Goal: Task Accomplishment & Management: Manage account settings

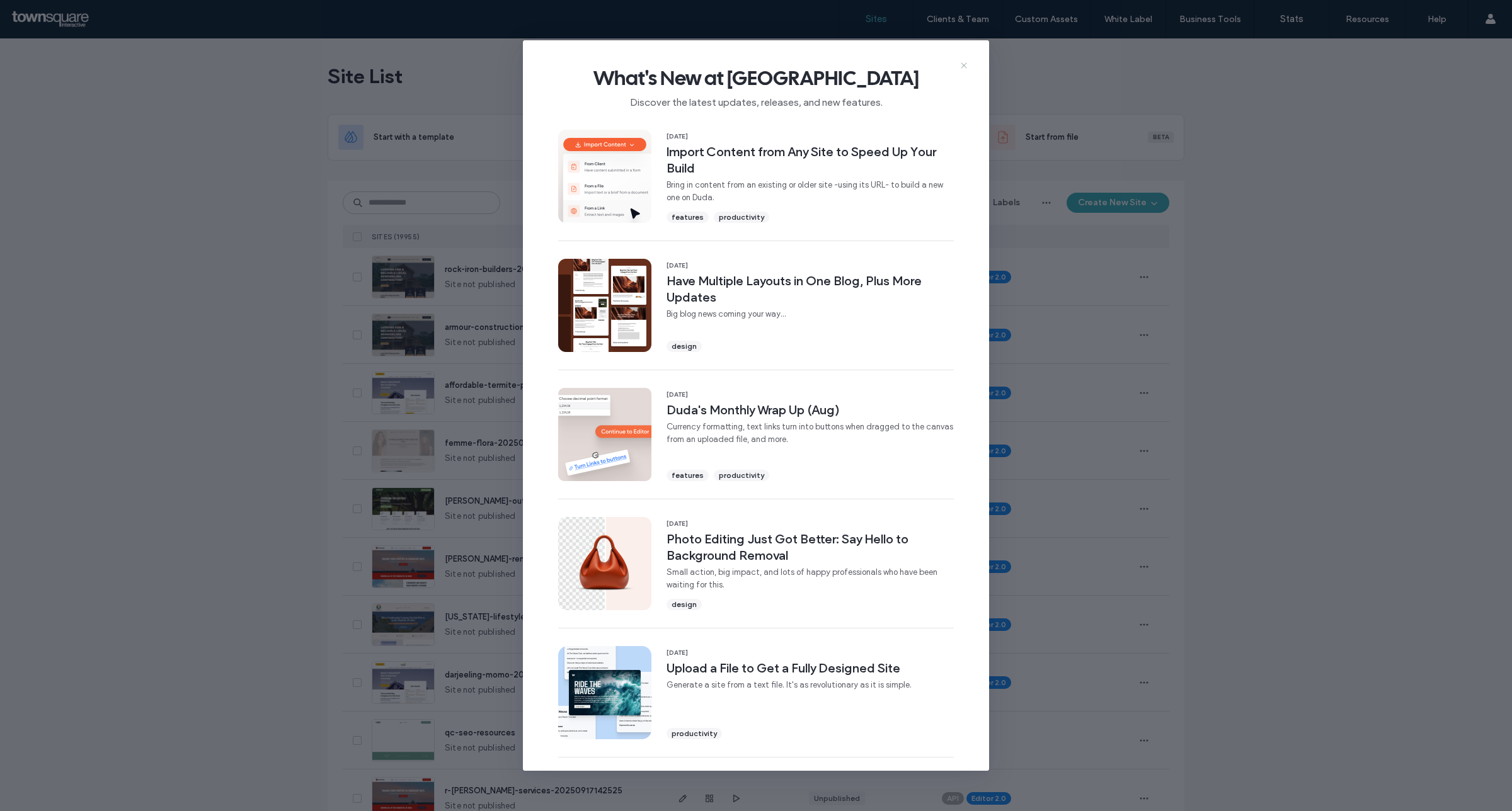
click at [968, 64] on icon at bounding box center [965, 66] width 10 height 10
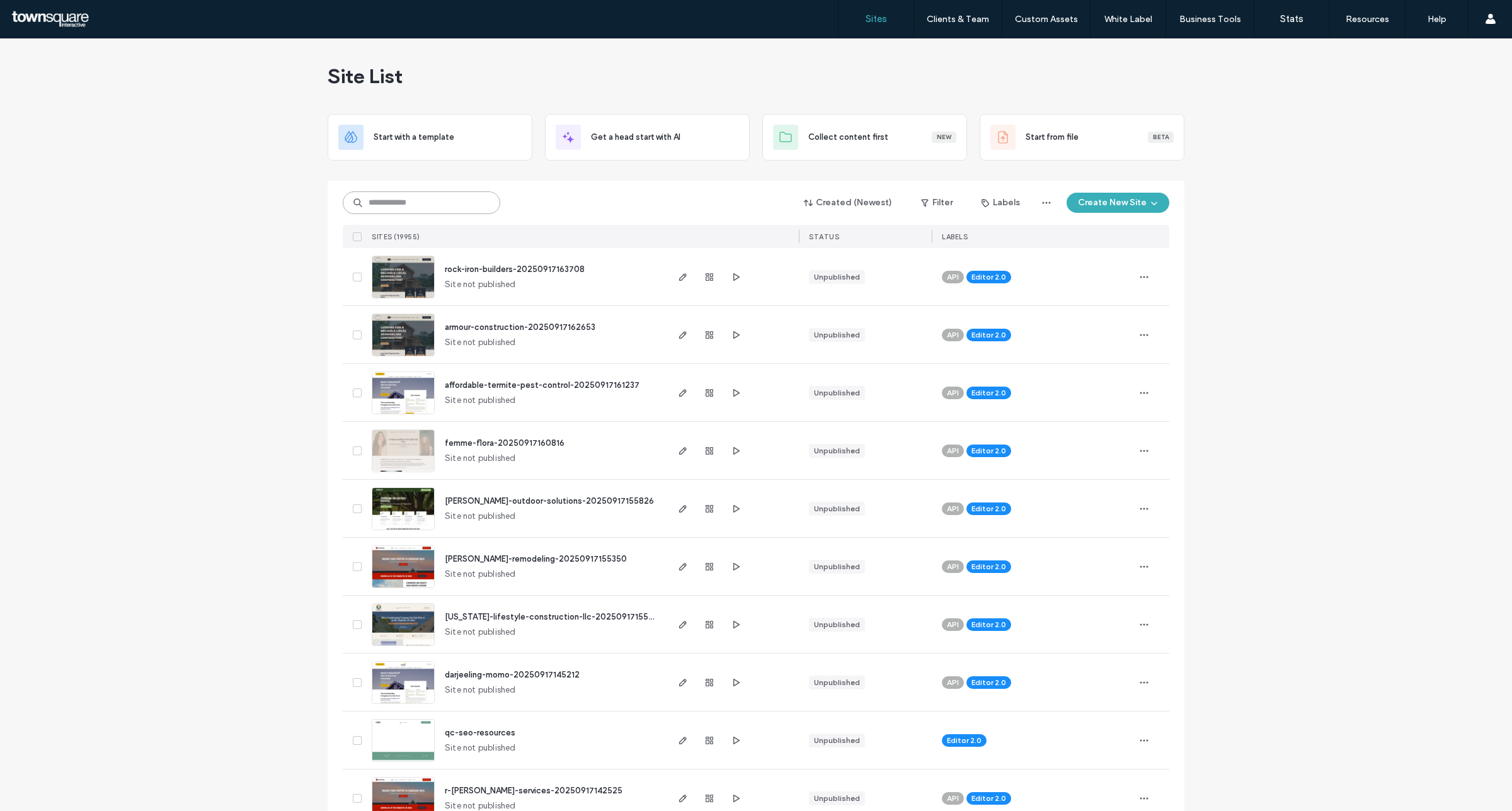
click at [394, 212] on input at bounding box center [422, 203] width 158 height 23
click at [445, 205] on input at bounding box center [422, 203] width 158 height 23
paste input "**********"
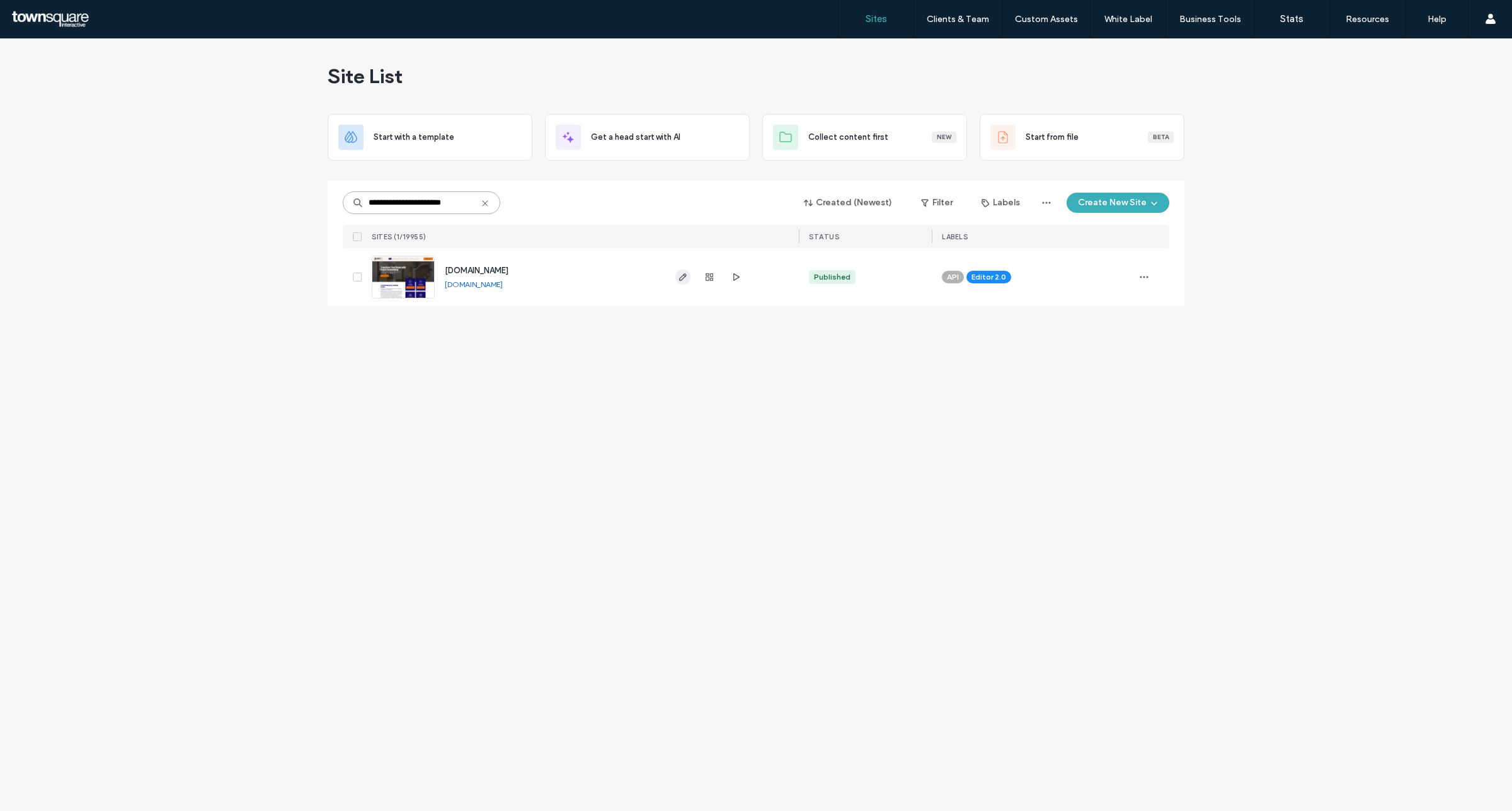
type input "**********"
click at [684, 278] on use "button" at bounding box center [683, 277] width 7 height 7
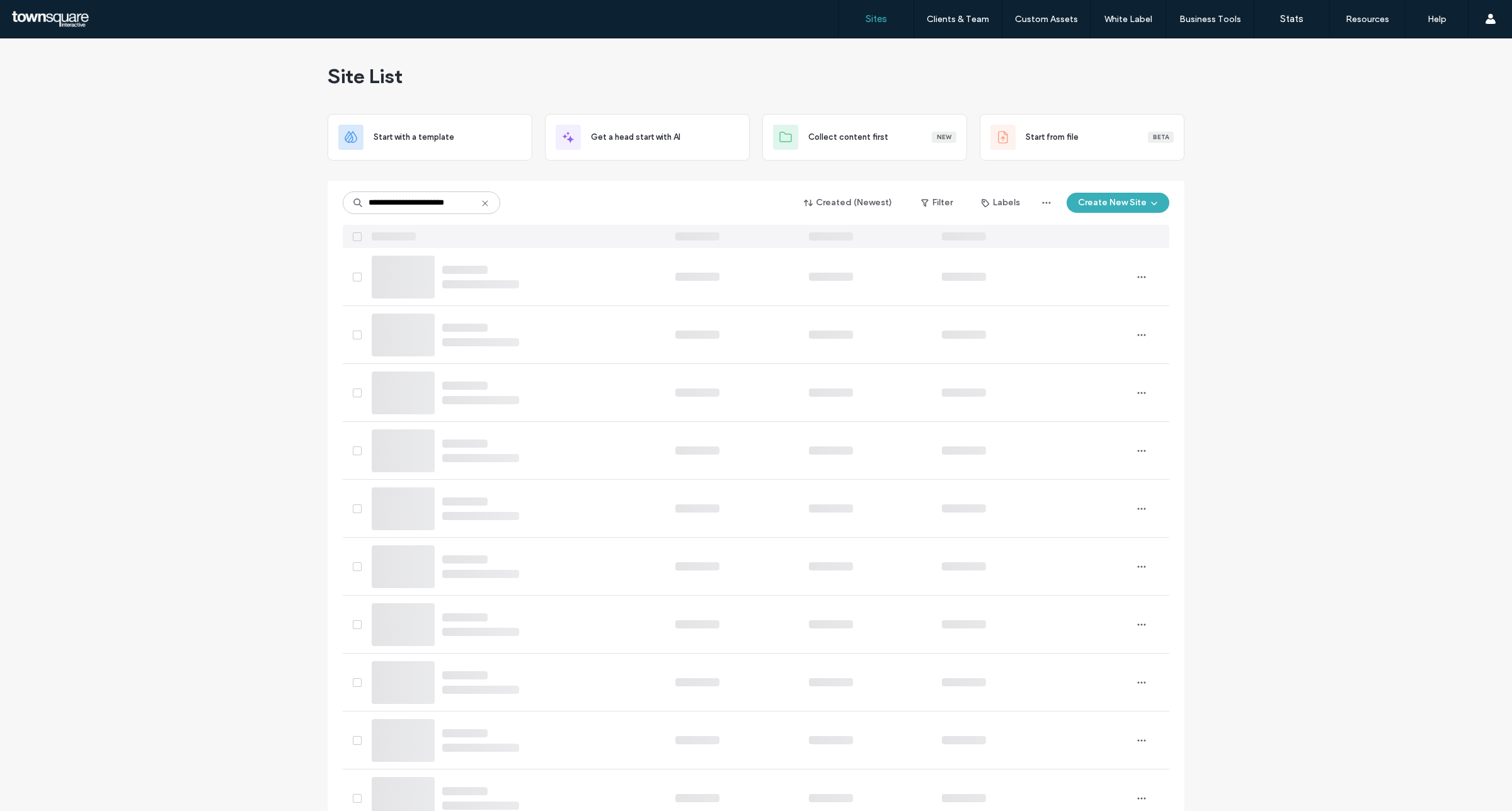
drag, startPoint x: 395, startPoint y: 203, endPoint x: 193, endPoint y: 211, distance: 202.2
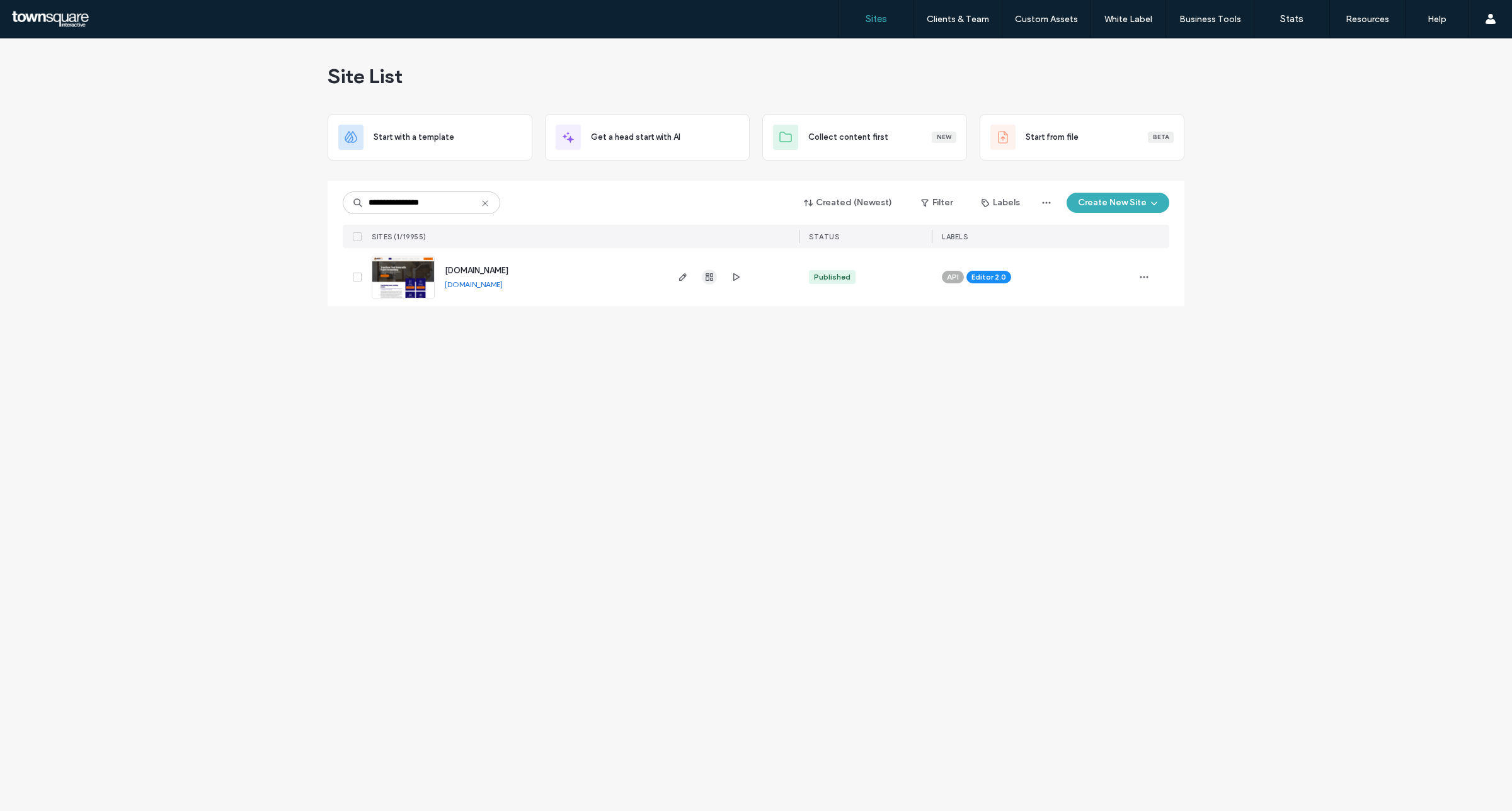
type input "**********"
click at [706, 276] on use "button" at bounding box center [710, 277] width 7 height 7
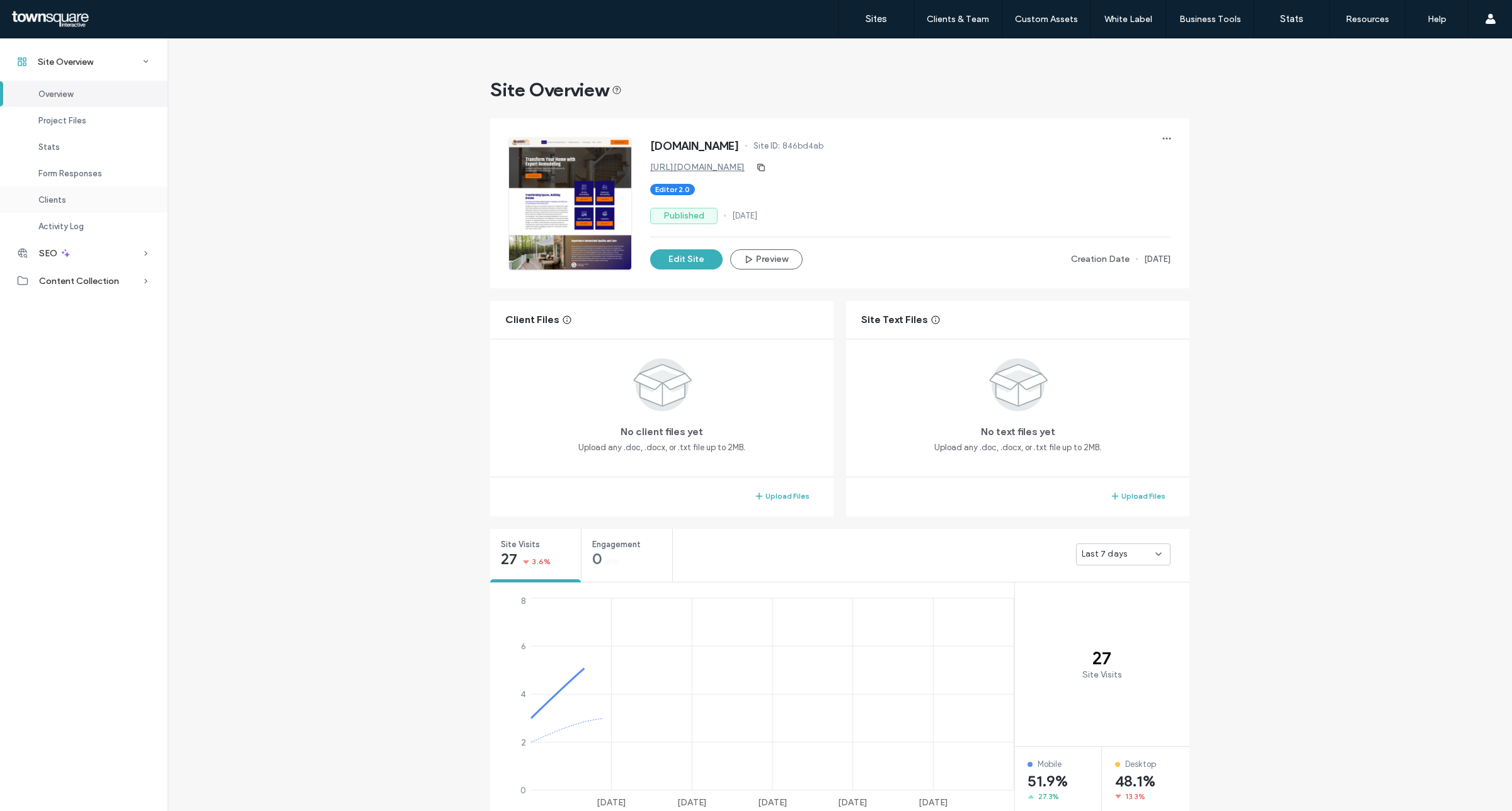
click at [79, 204] on div "Clients" at bounding box center [84, 200] width 167 height 27
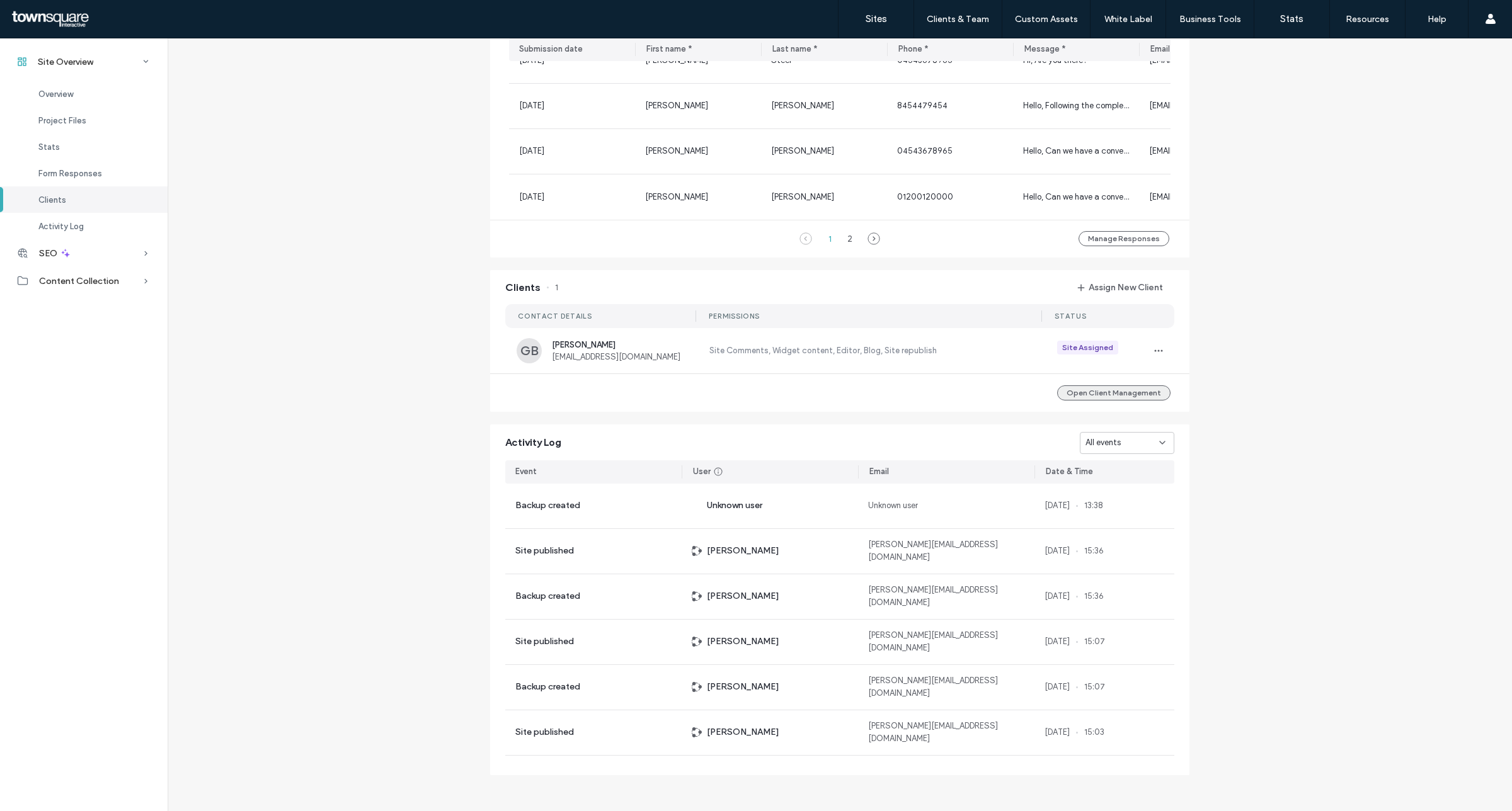
scroll to position [944, 0]
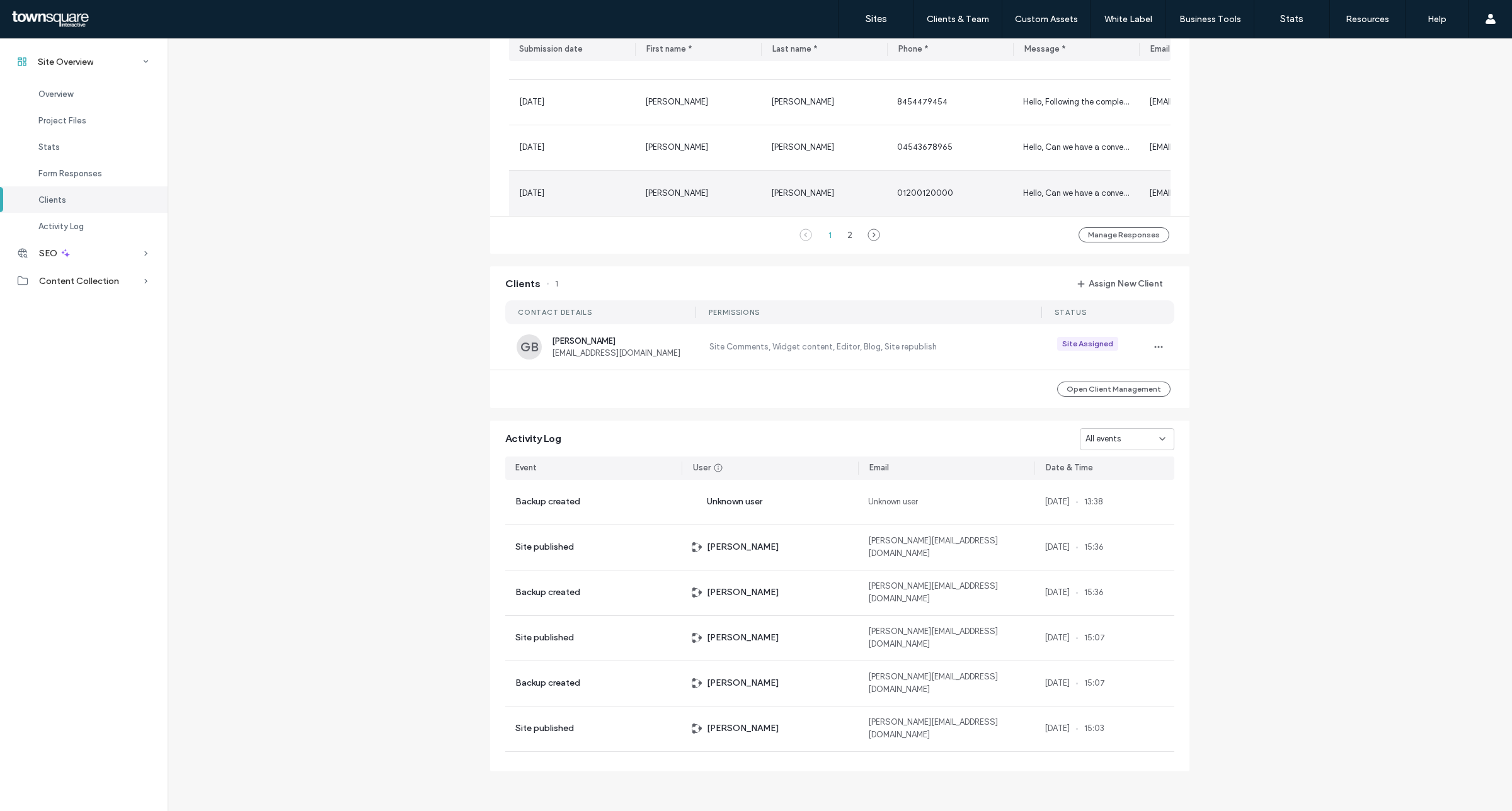
scroll to position [707, 0]
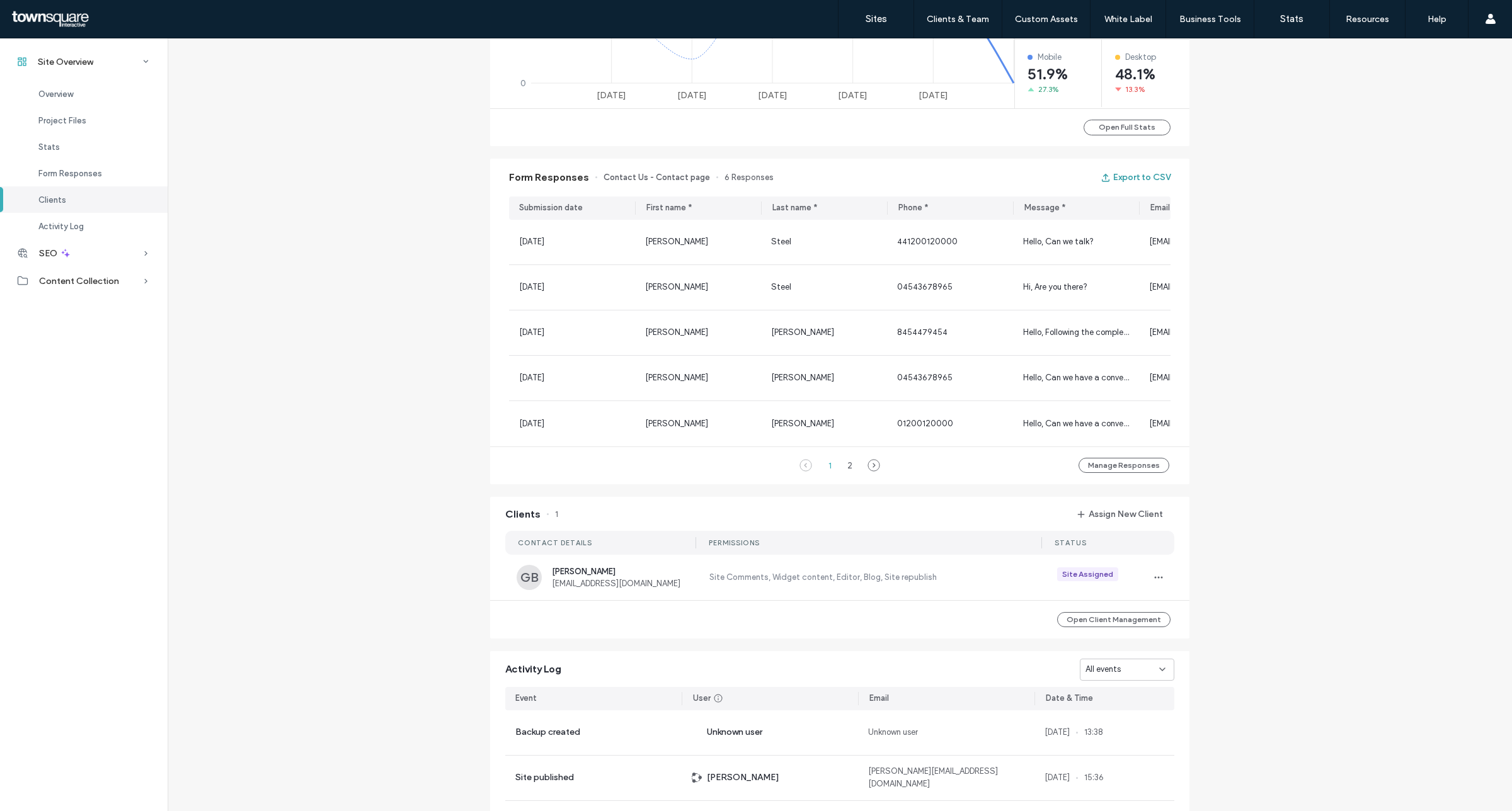
click at [1125, 170] on button "Export to CSV" at bounding box center [1136, 177] width 70 height 20
click at [1056, 234] on div "Hello, Can we talk?" at bounding box center [1076, 242] width 126 height 44
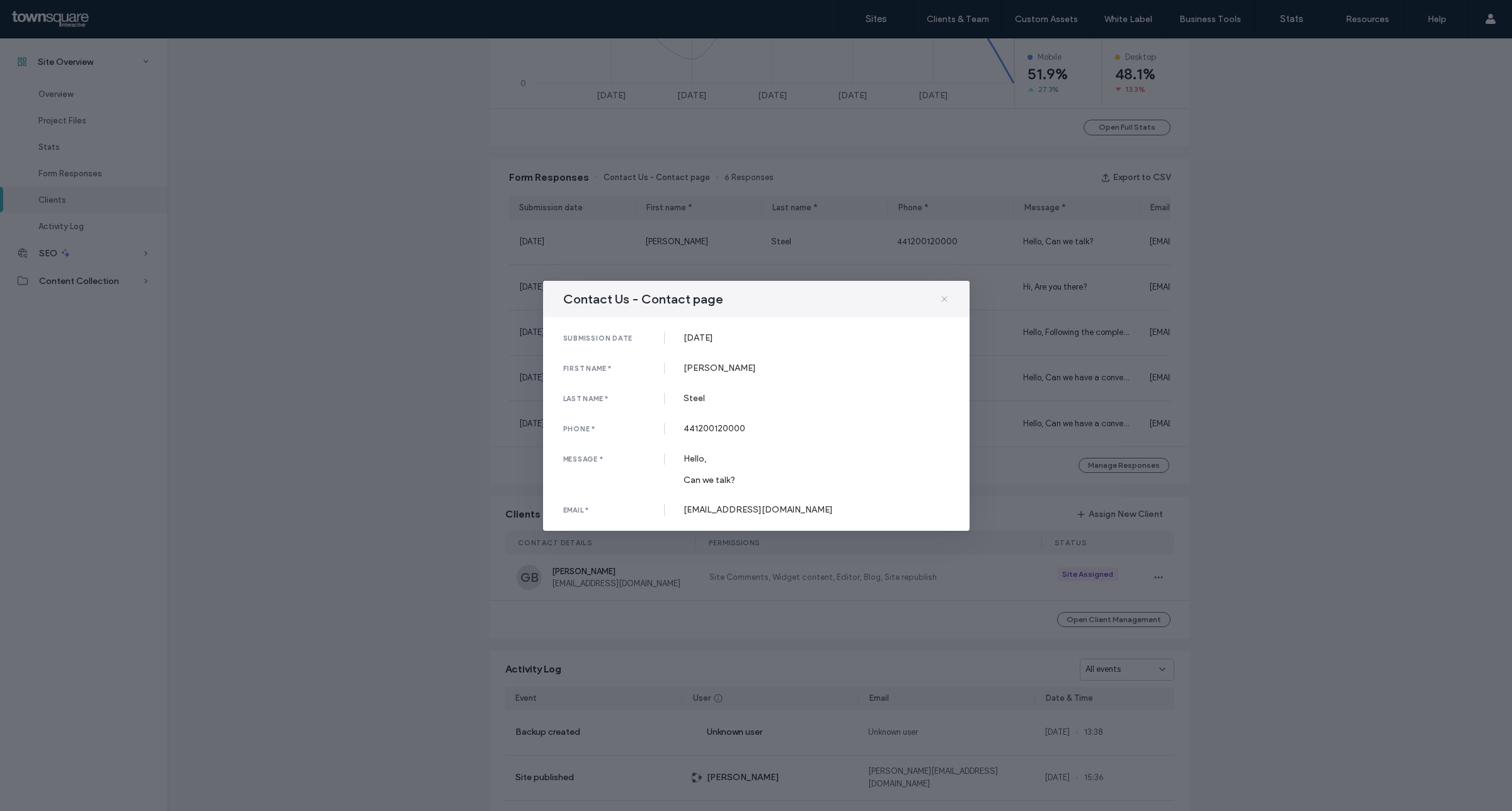
drag, startPoint x: 950, startPoint y: 307, endPoint x: 943, endPoint y: 301, distance: 9.2
click at [947, 302] on div "Contact Us - Contact page" at bounding box center [756, 298] width 427 height 36
click at [943, 301] on icon at bounding box center [945, 299] width 10 height 10
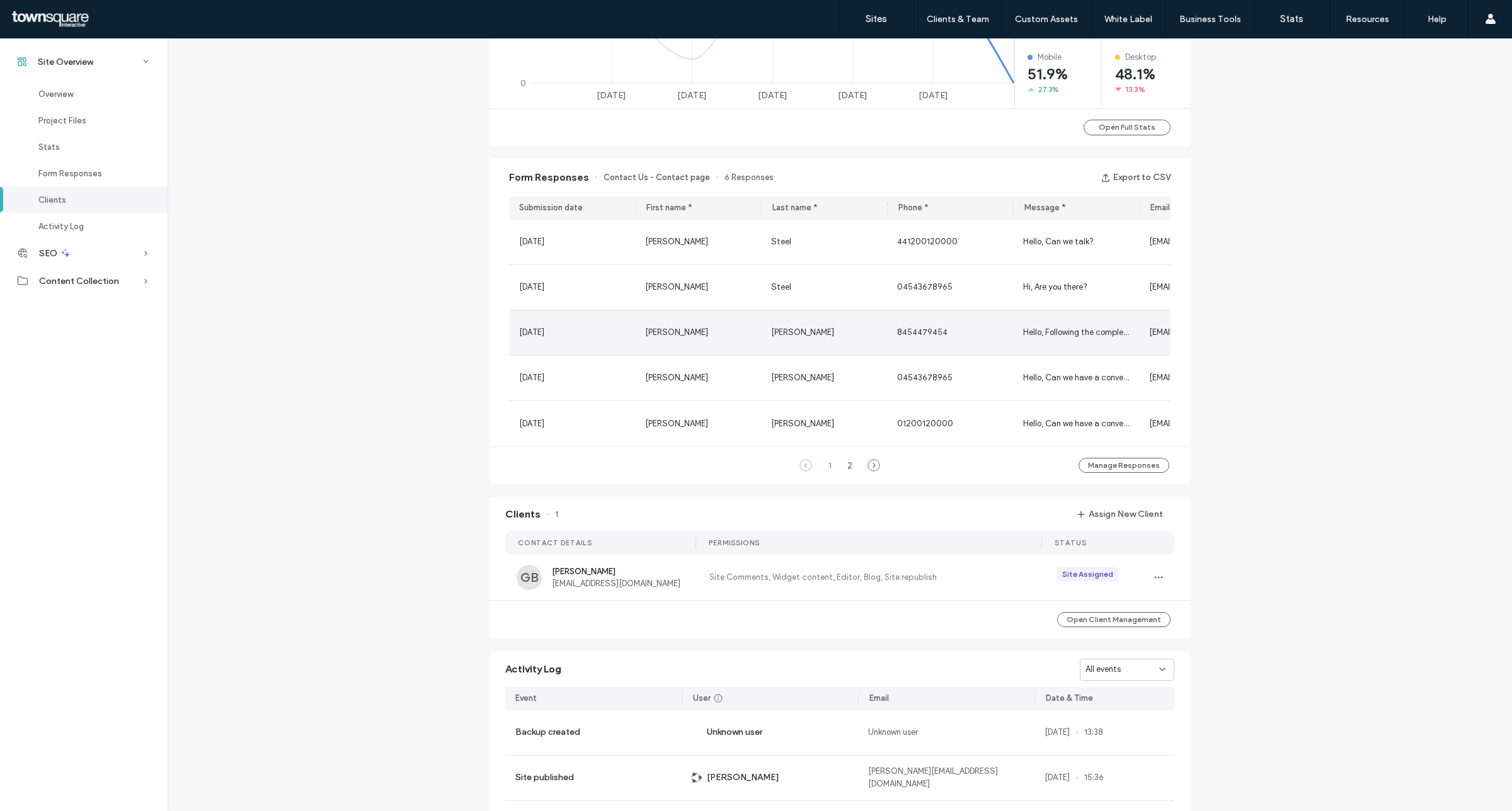
click at [1077, 325] on div "Hello, Following the completion of your website, we conducted a quick backend c…" at bounding box center [1076, 333] width 126 height 44
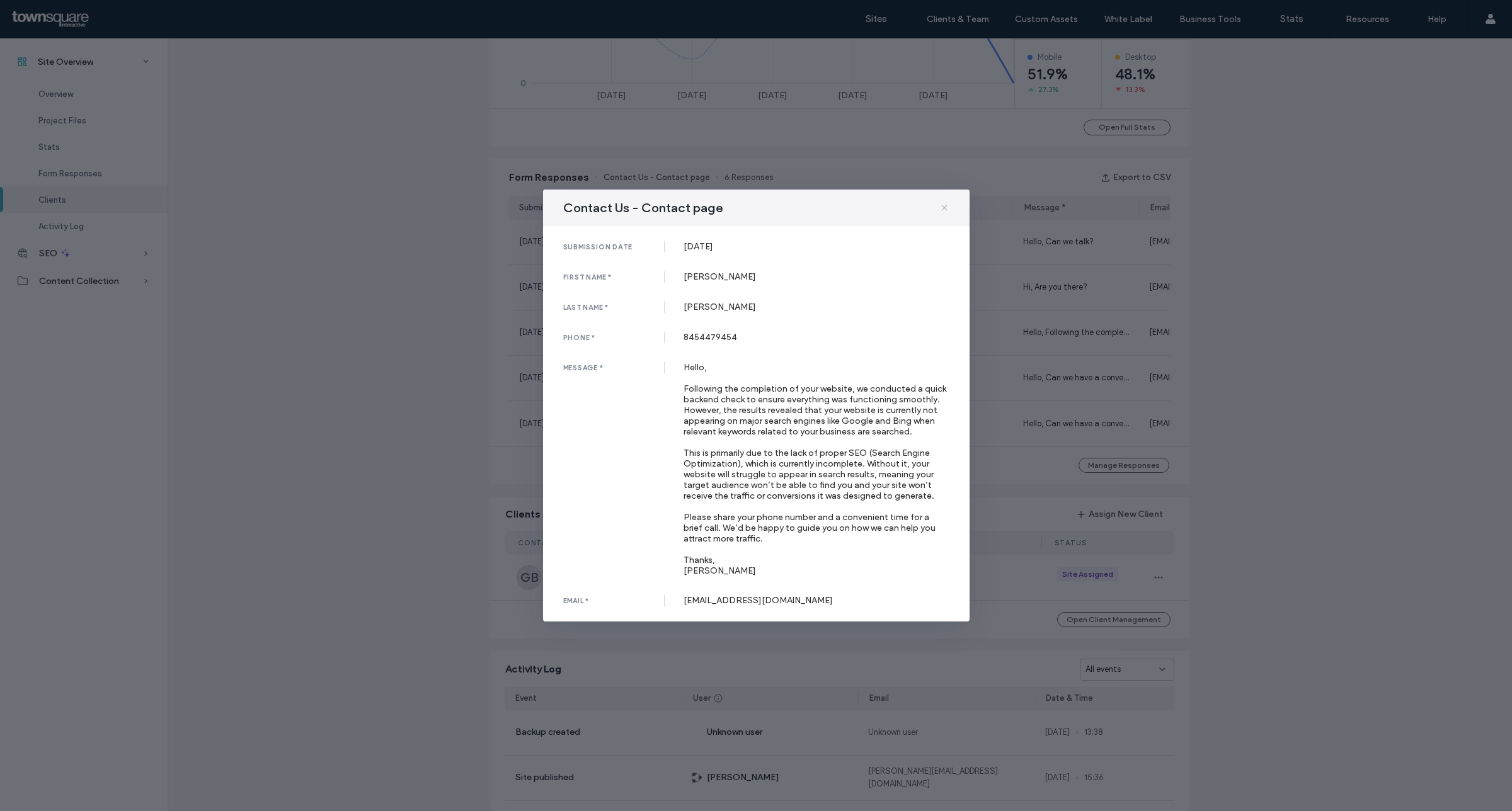
click at [939, 209] on icon at bounding box center [945, 208] width 10 height 10
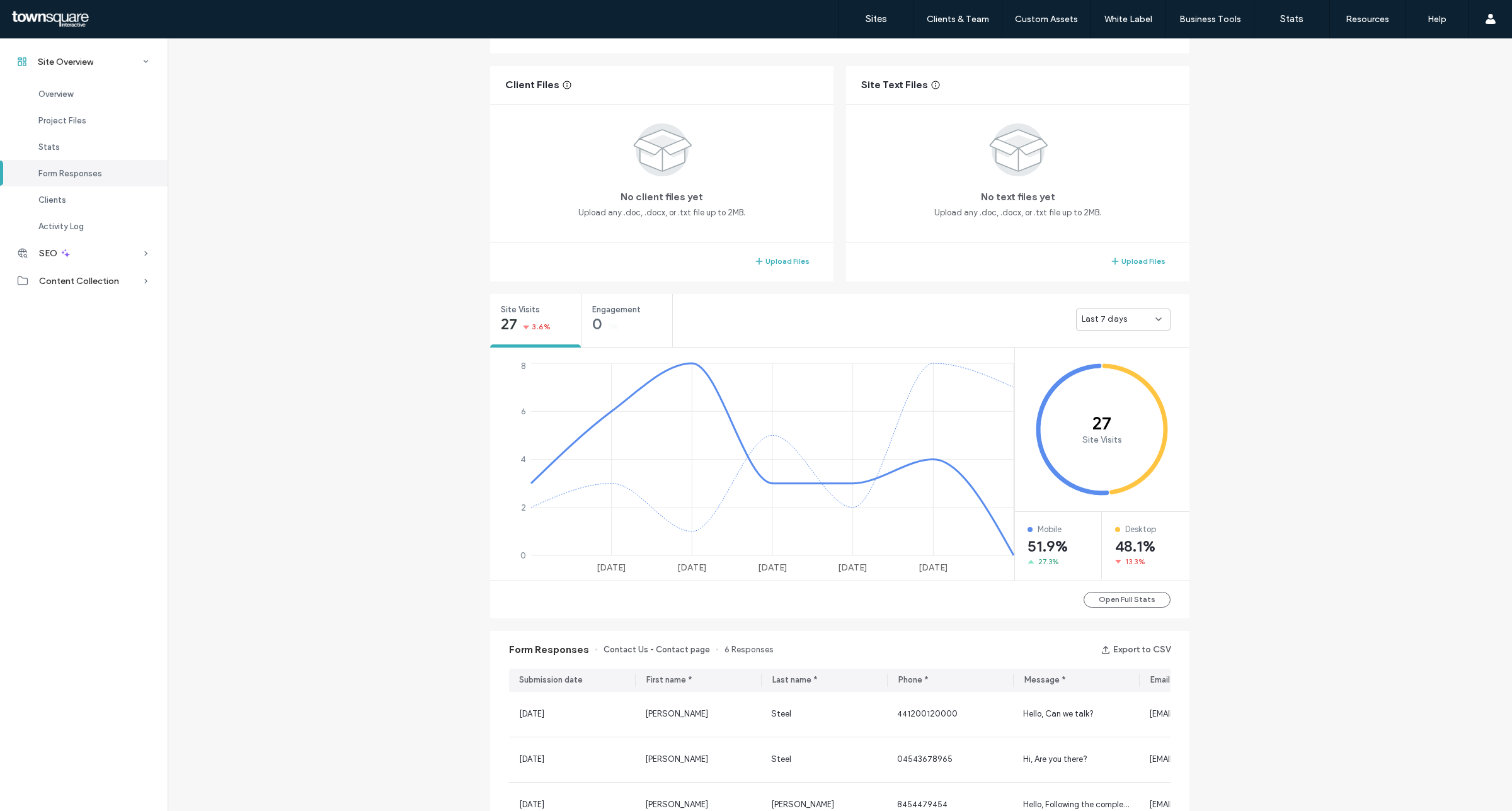
scroll to position [4, 0]
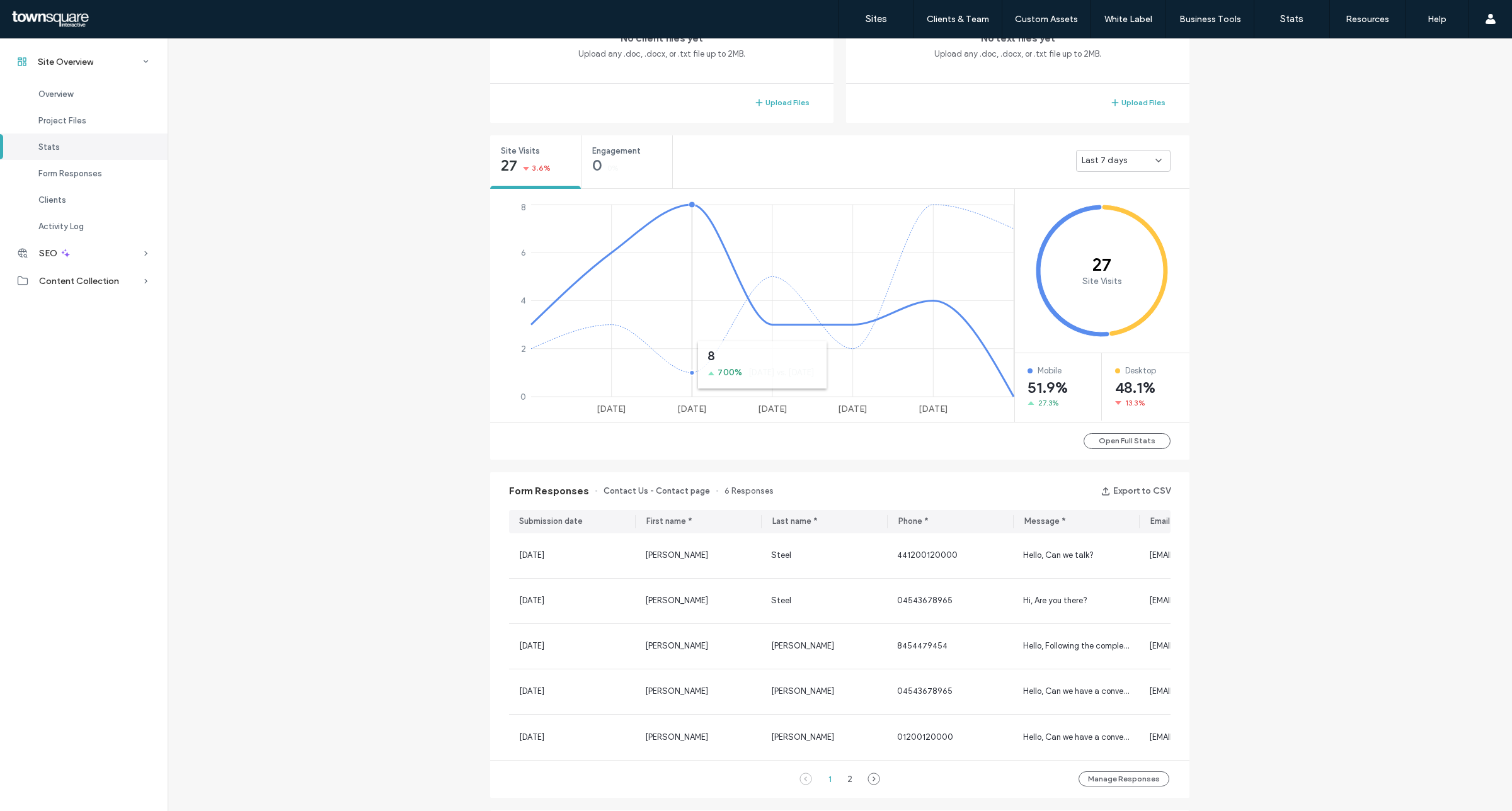
scroll to position [709, 0]
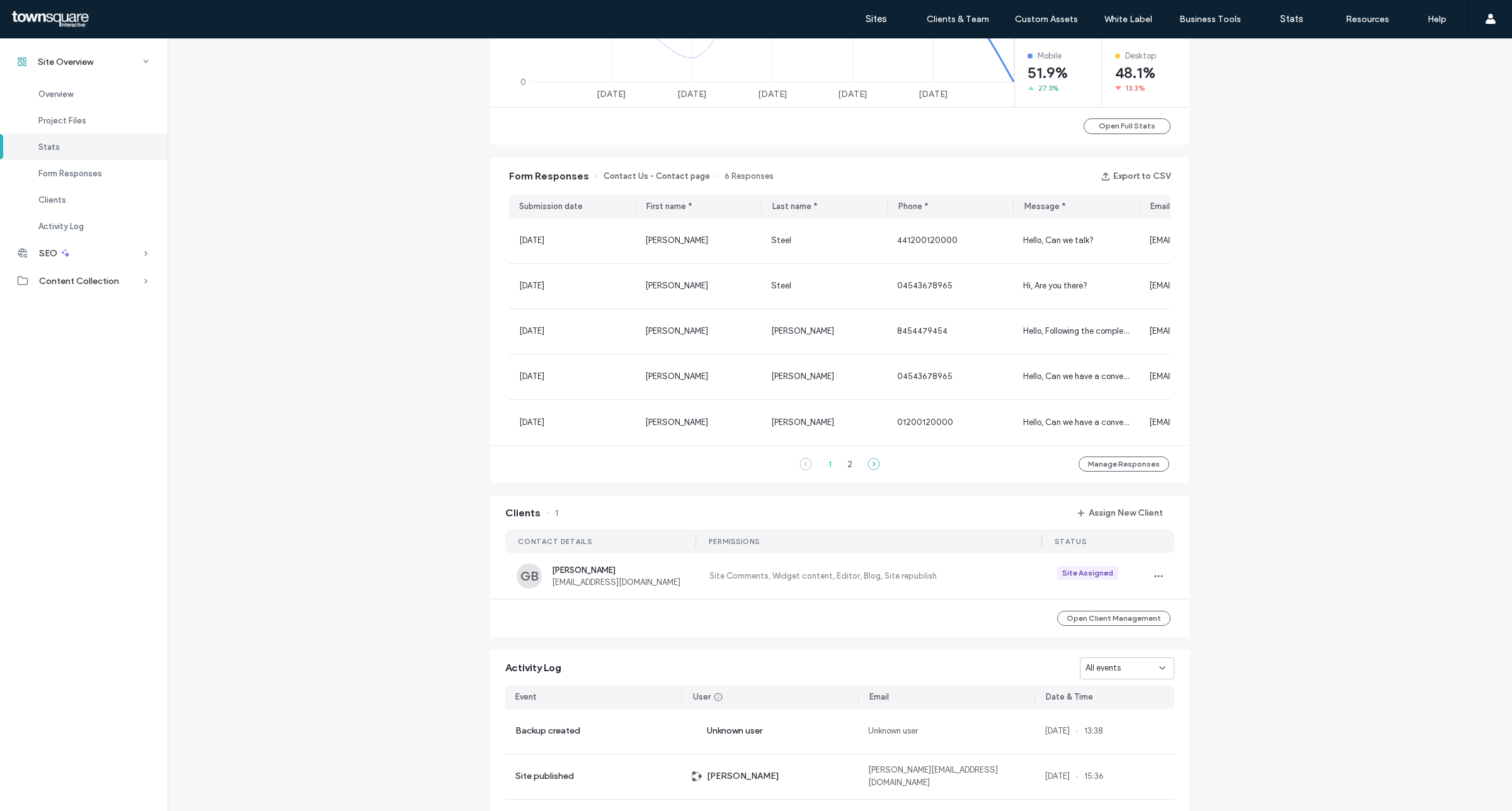
click at [867, 470] on icon at bounding box center [873, 464] width 13 height 13
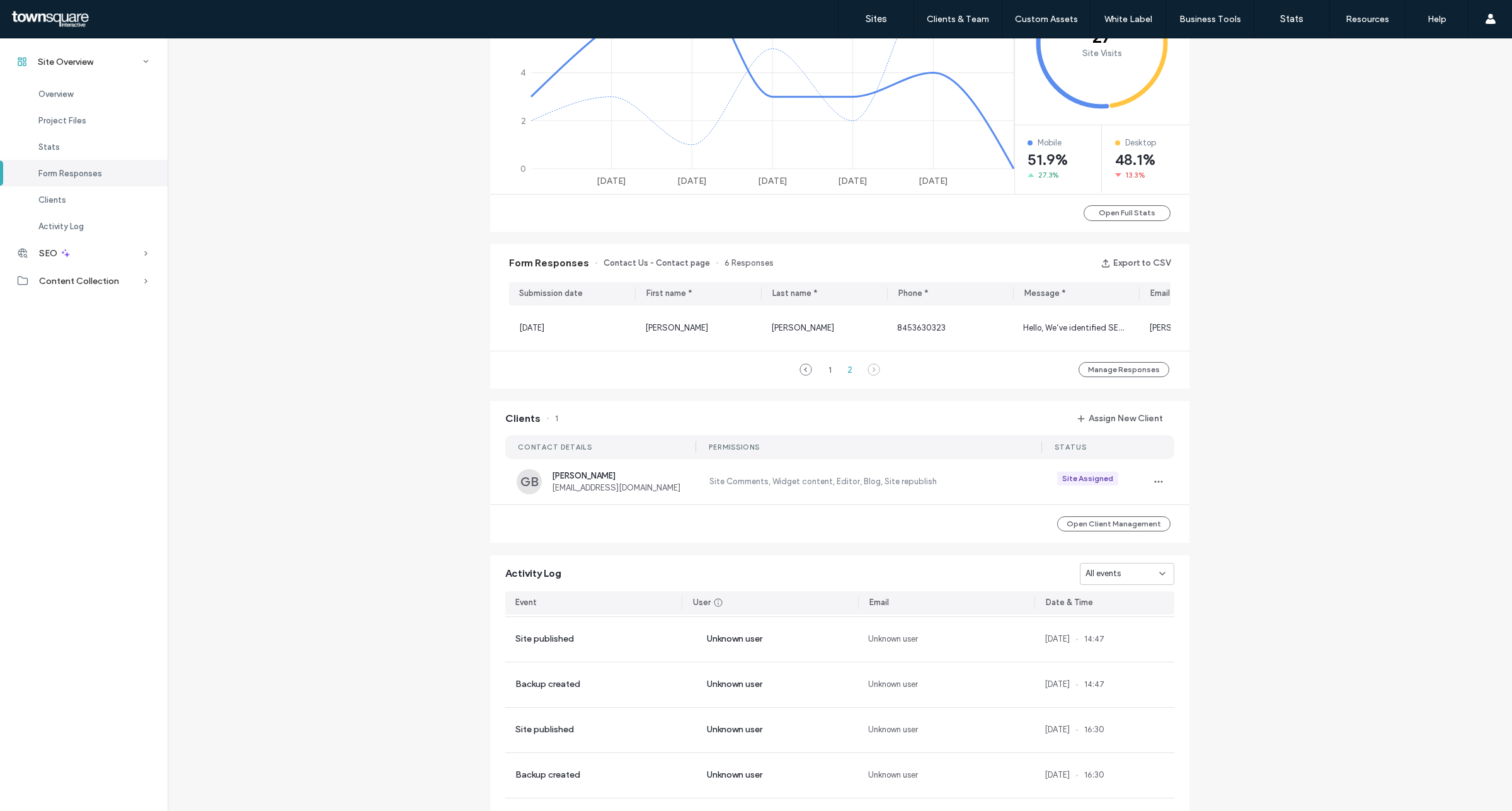
scroll to position [551, 0]
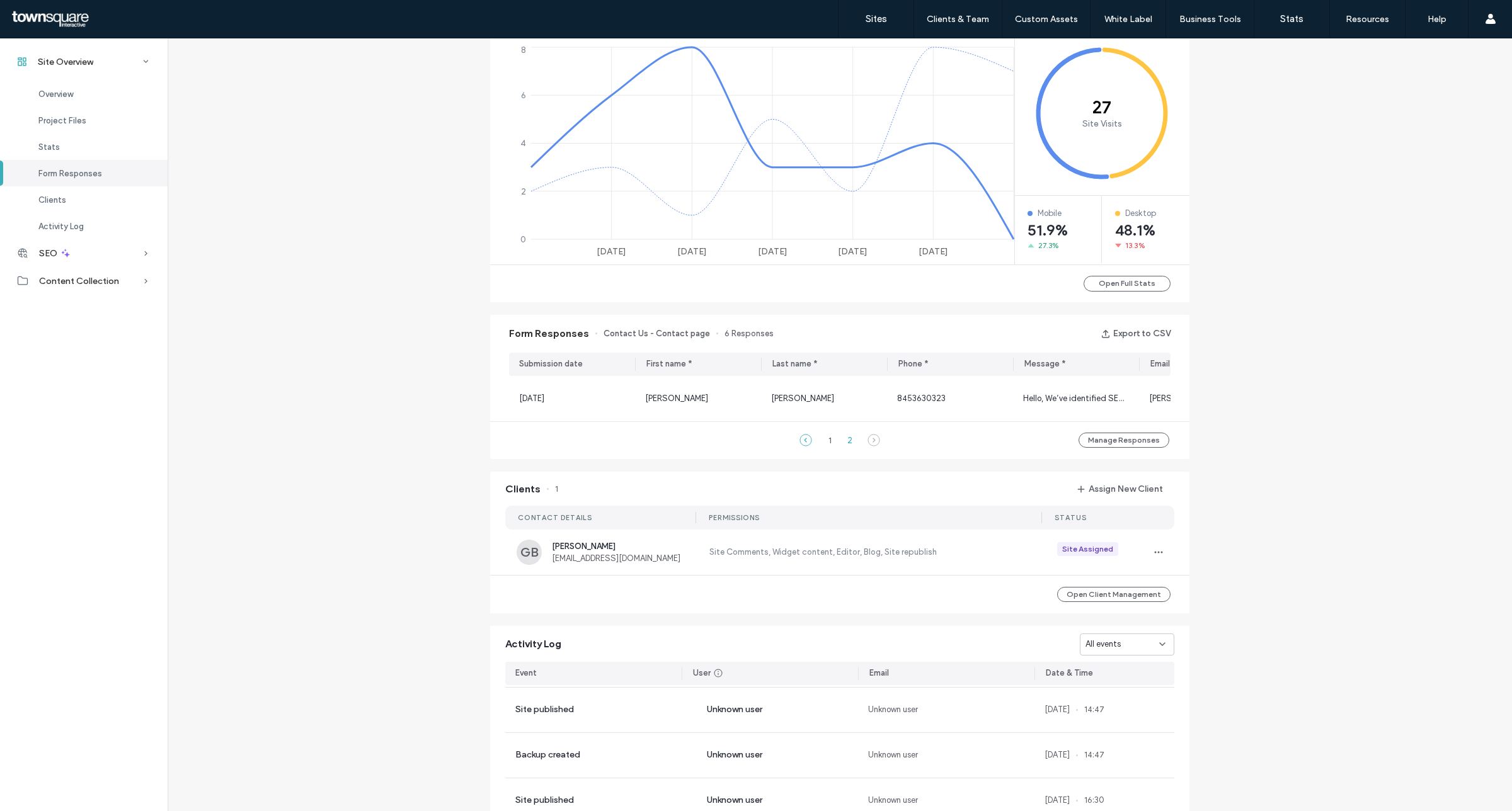
click at [804, 443] on icon at bounding box center [805, 440] width 13 height 13
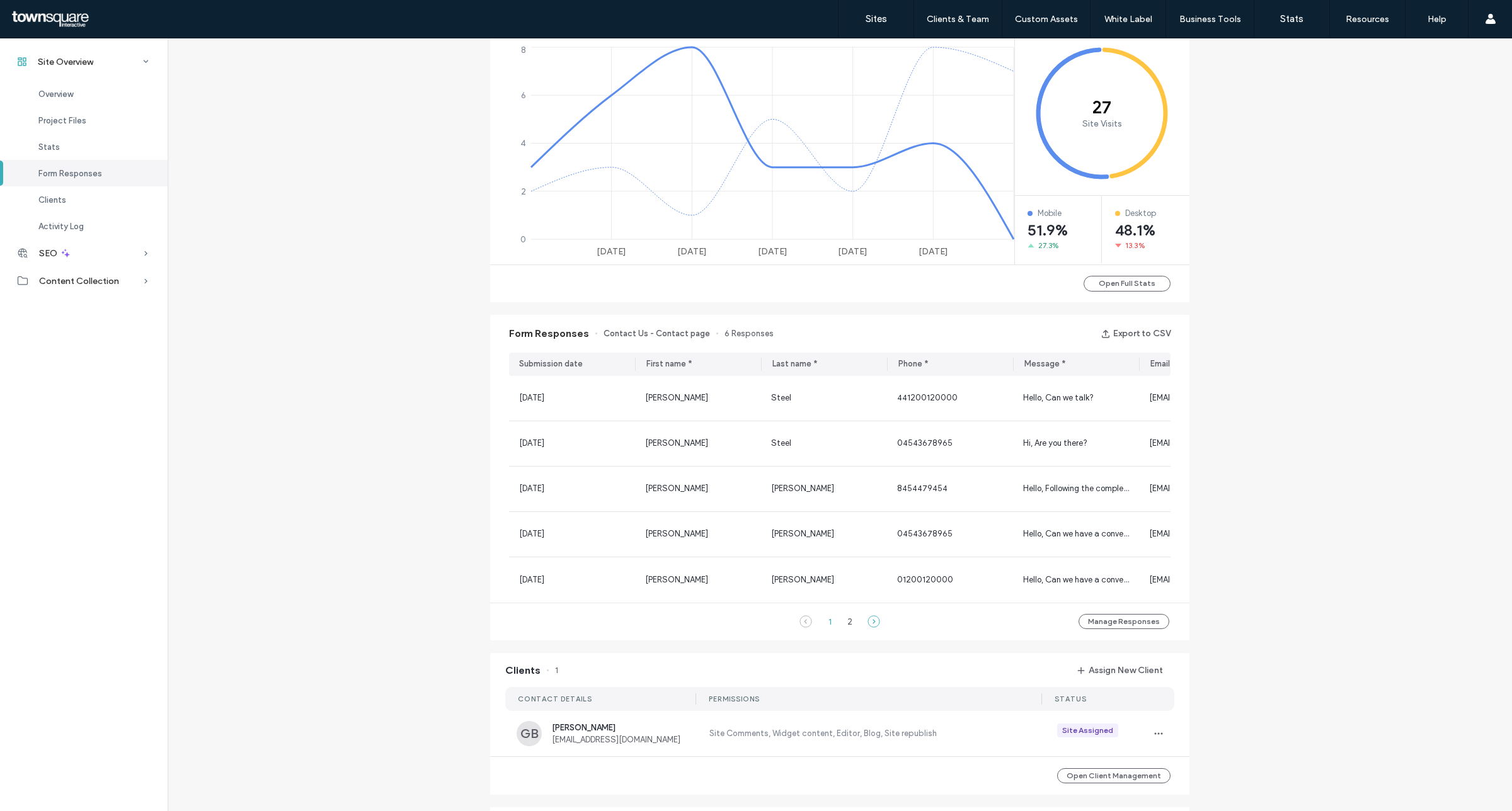
click at [867, 627] on icon at bounding box center [873, 621] width 13 height 13
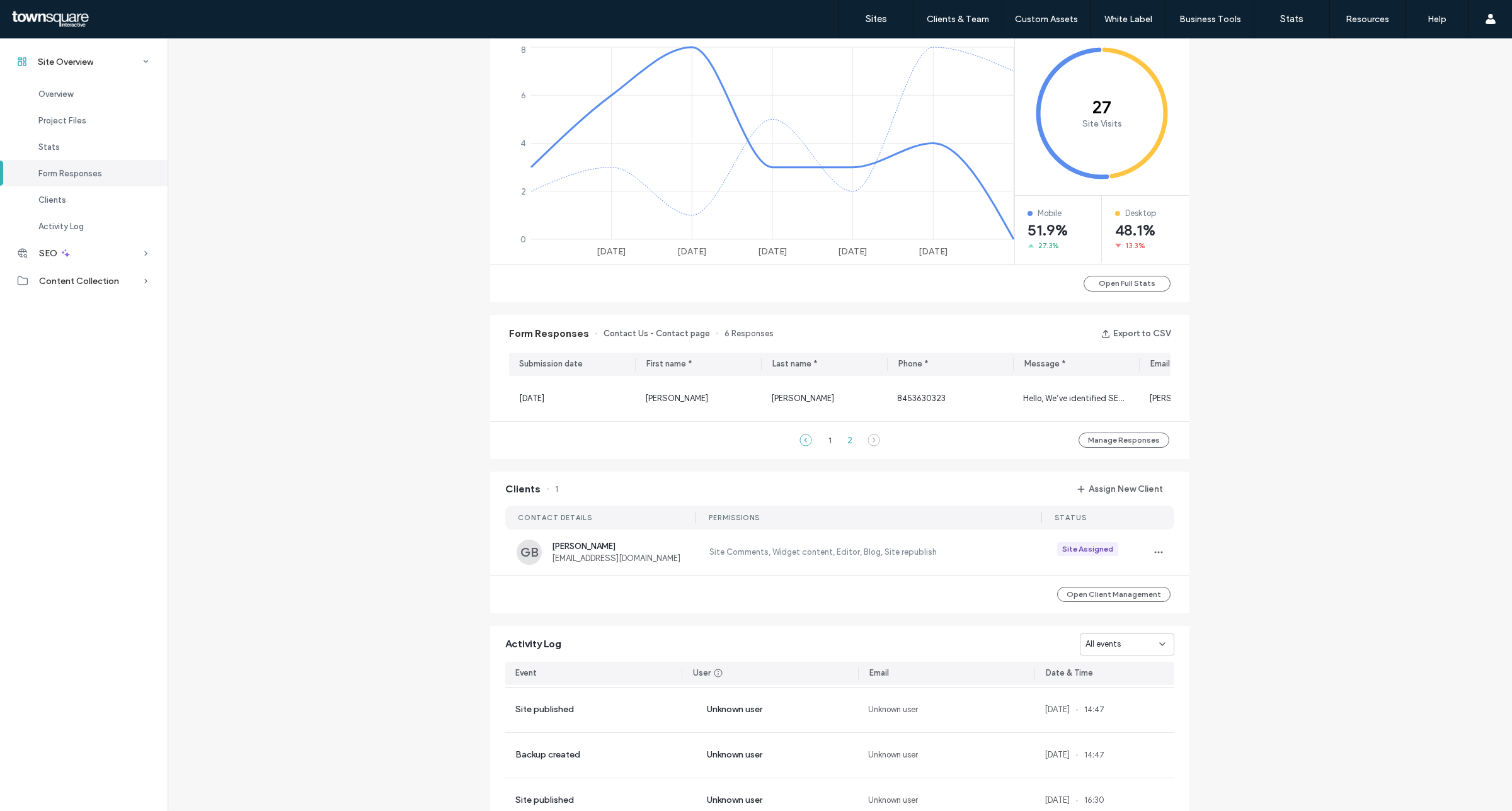
click at [802, 446] on use at bounding box center [805, 440] width 11 height 11
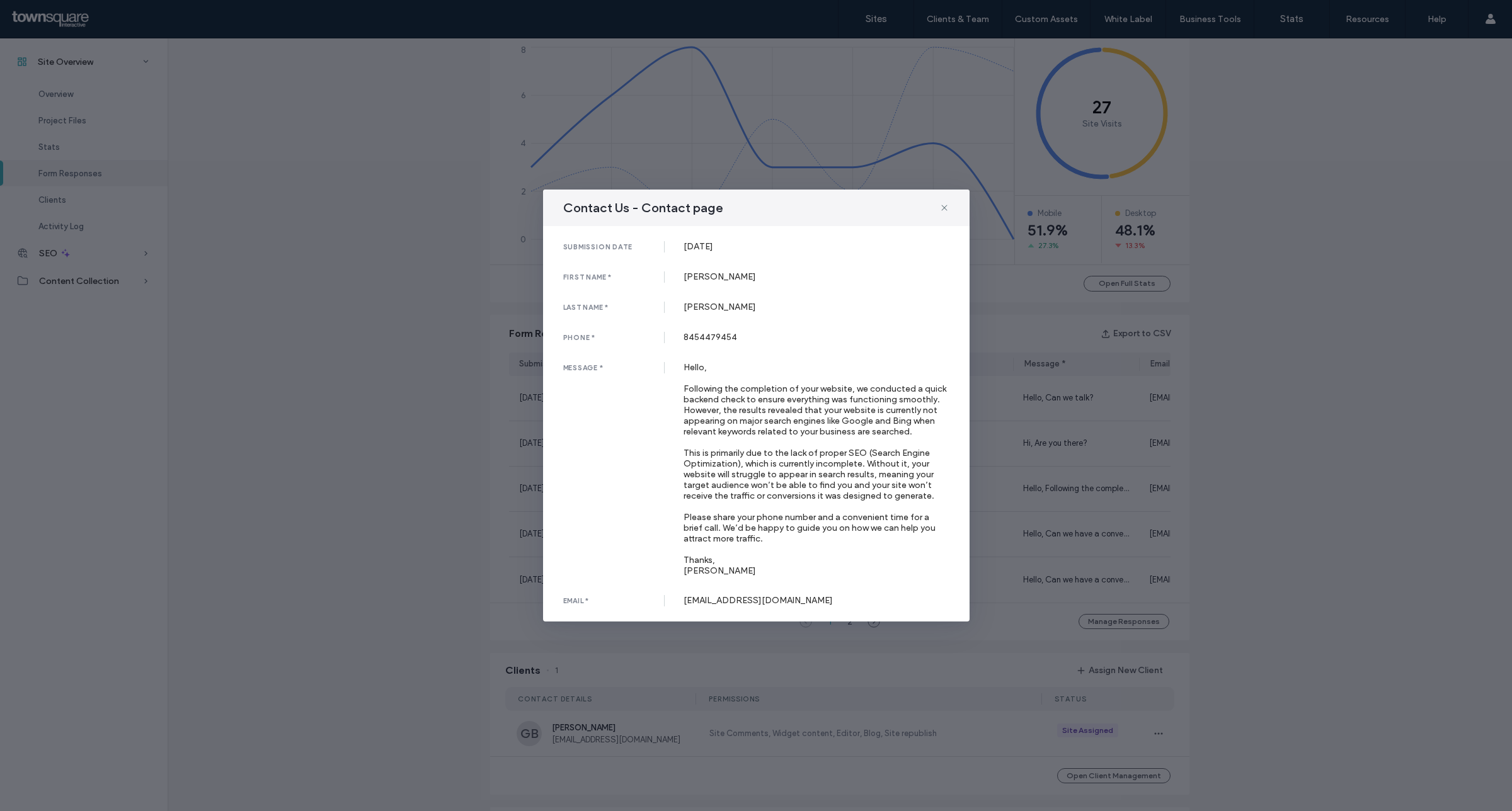
click at [943, 203] on icon at bounding box center [945, 208] width 10 height 10
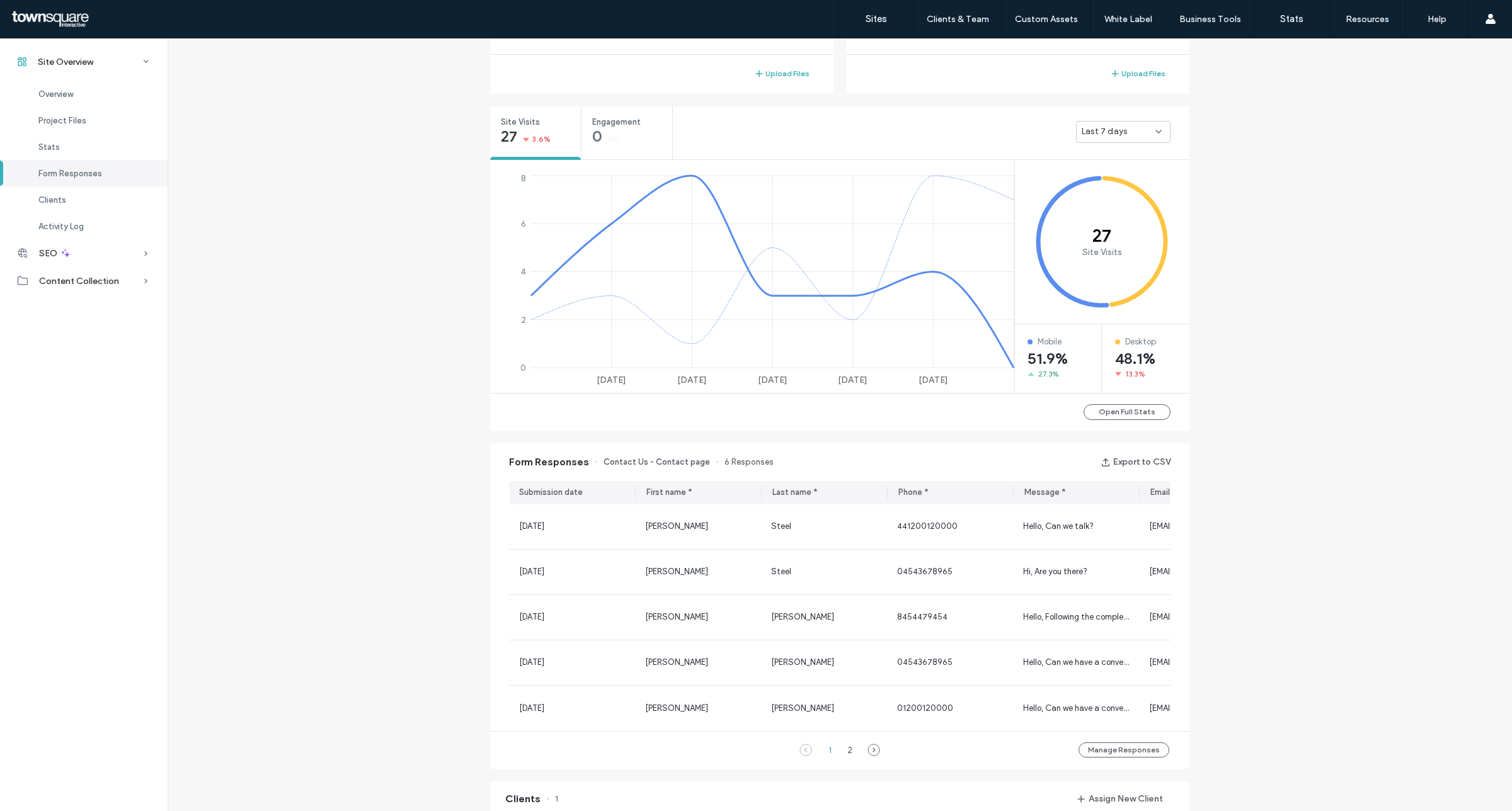
scroll to position [315, 0]
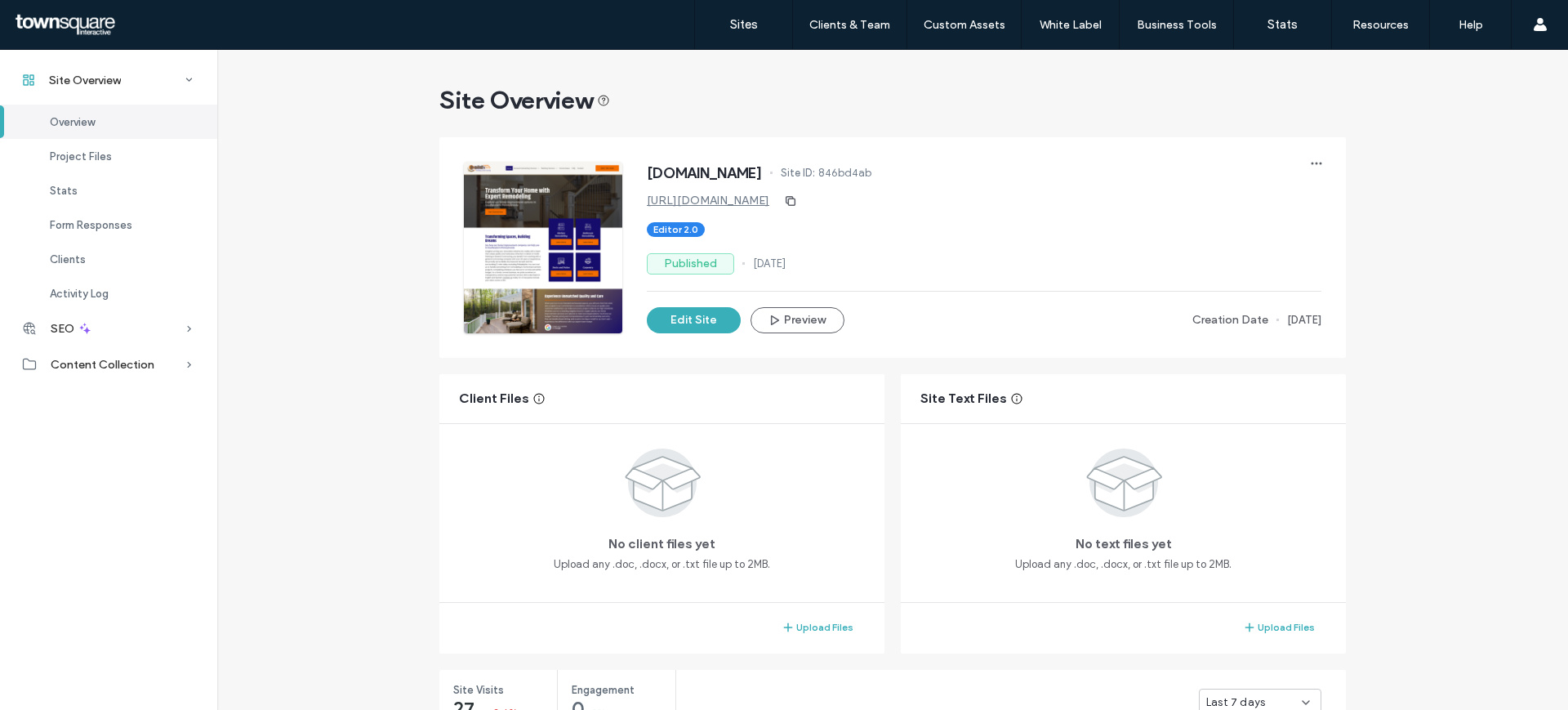
scroll to position [408, 0]
